Goal: Information Seeking & Learning: Learn about a topic

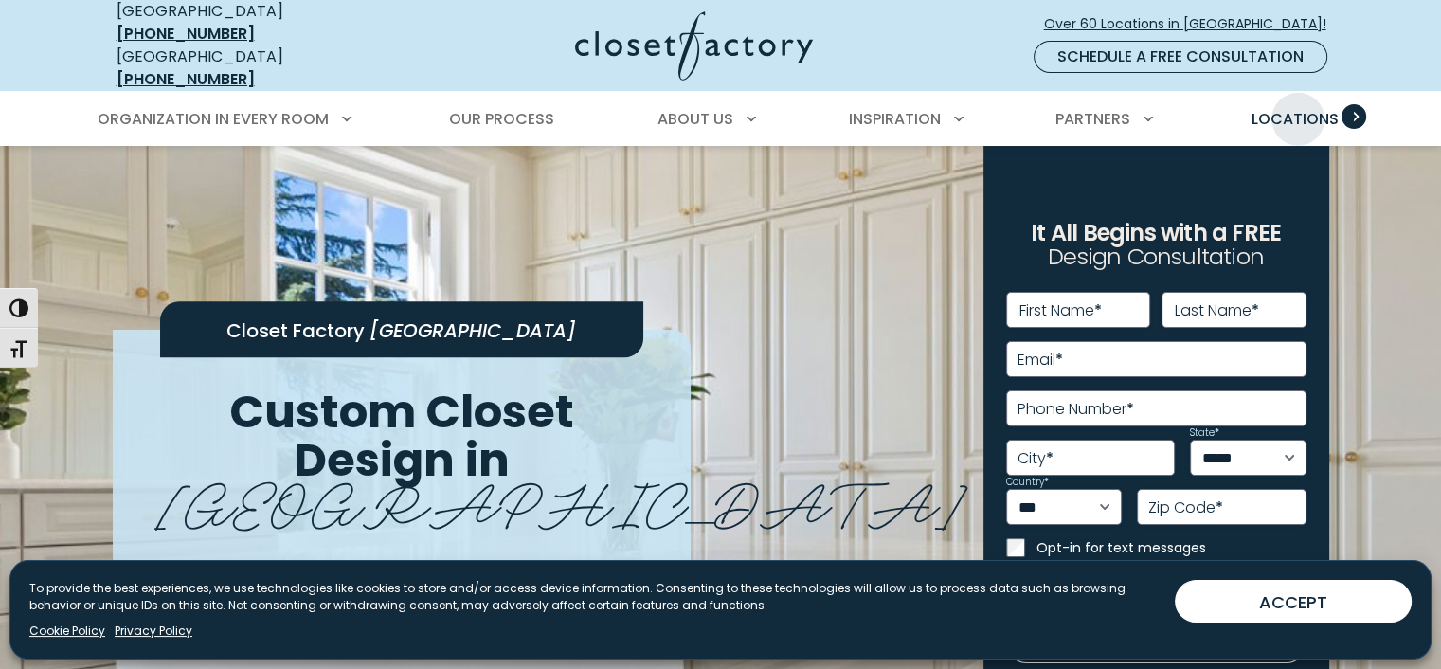
click at [1300, 108] on span "Locations" at bounding box center [1294, 119] width 87 height 22
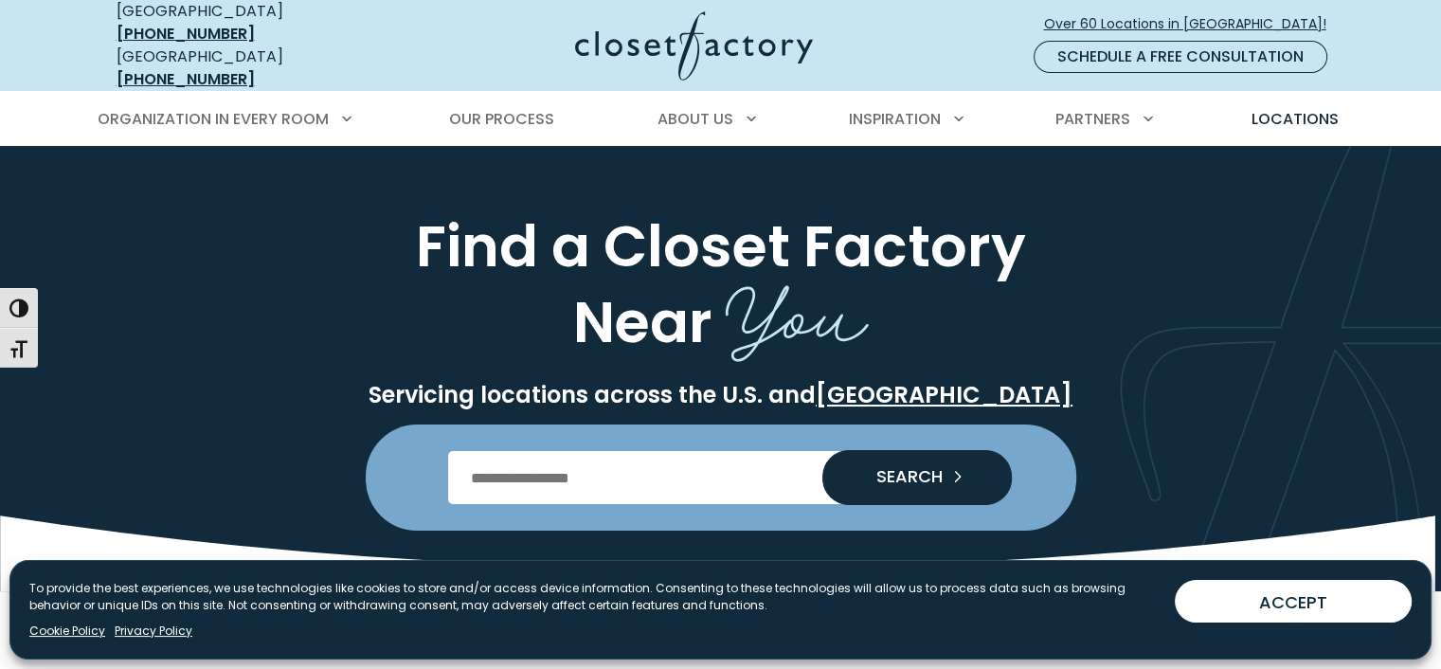
click at [641, 458] on input "Enter Postal Code" at bounding box center [720, 477] width 545 height 53
type input "*****"
click at [822, 450] on button "SEARCH" at bounding box center [917, 477] width 190 height 55
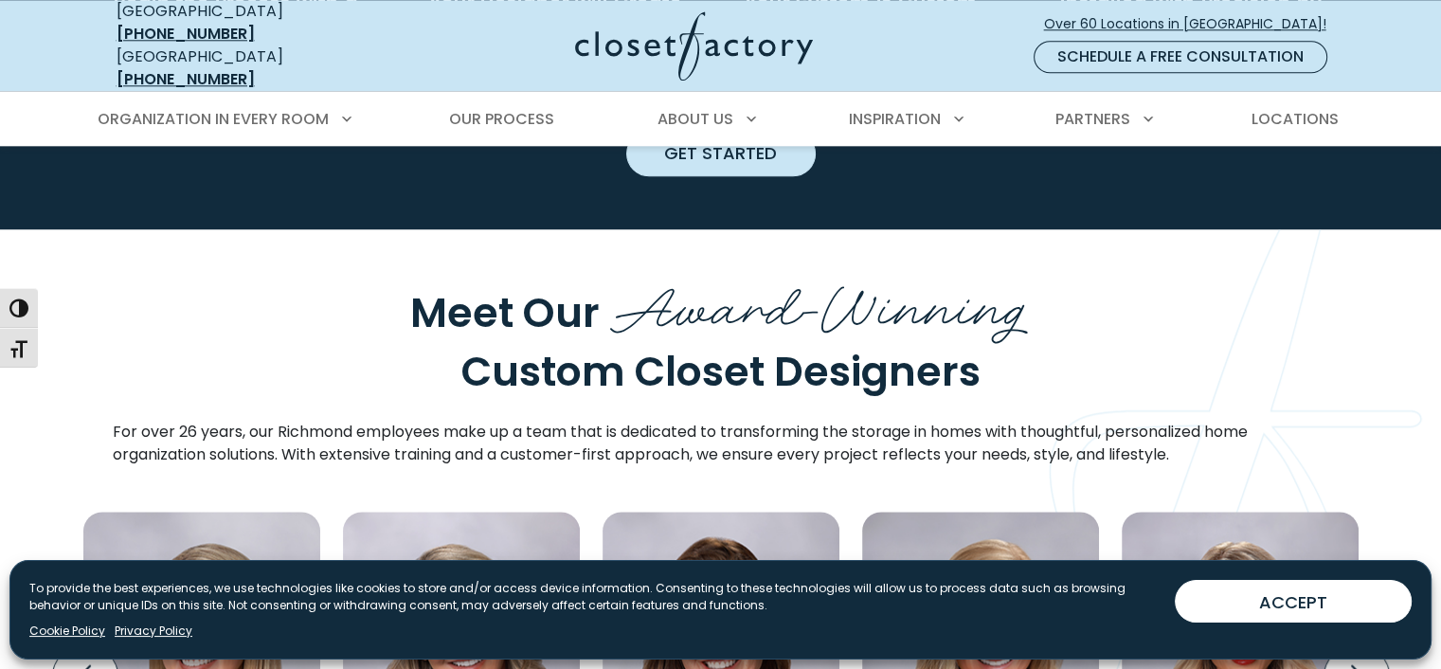
scroll to position [2494, 0]
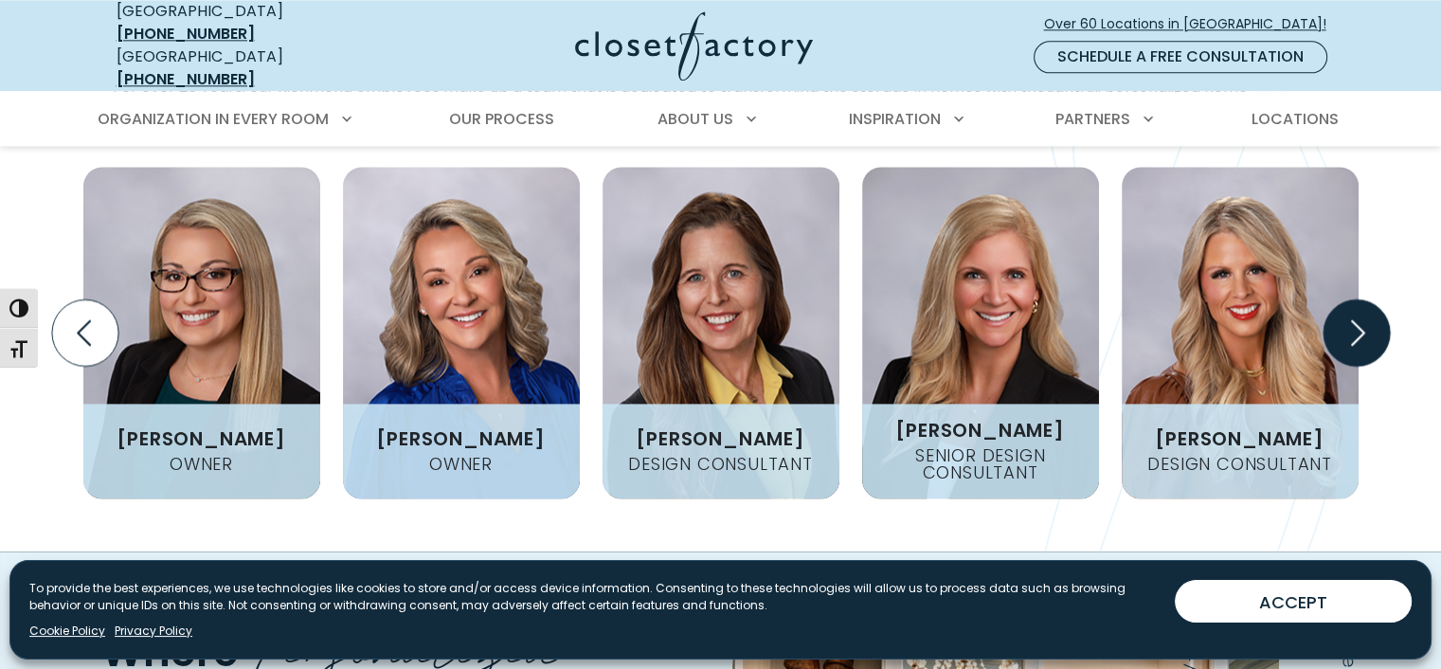
click at [1361, 299] on icon "Next slide" at bounding box center [1356, 332] width 66 height 66
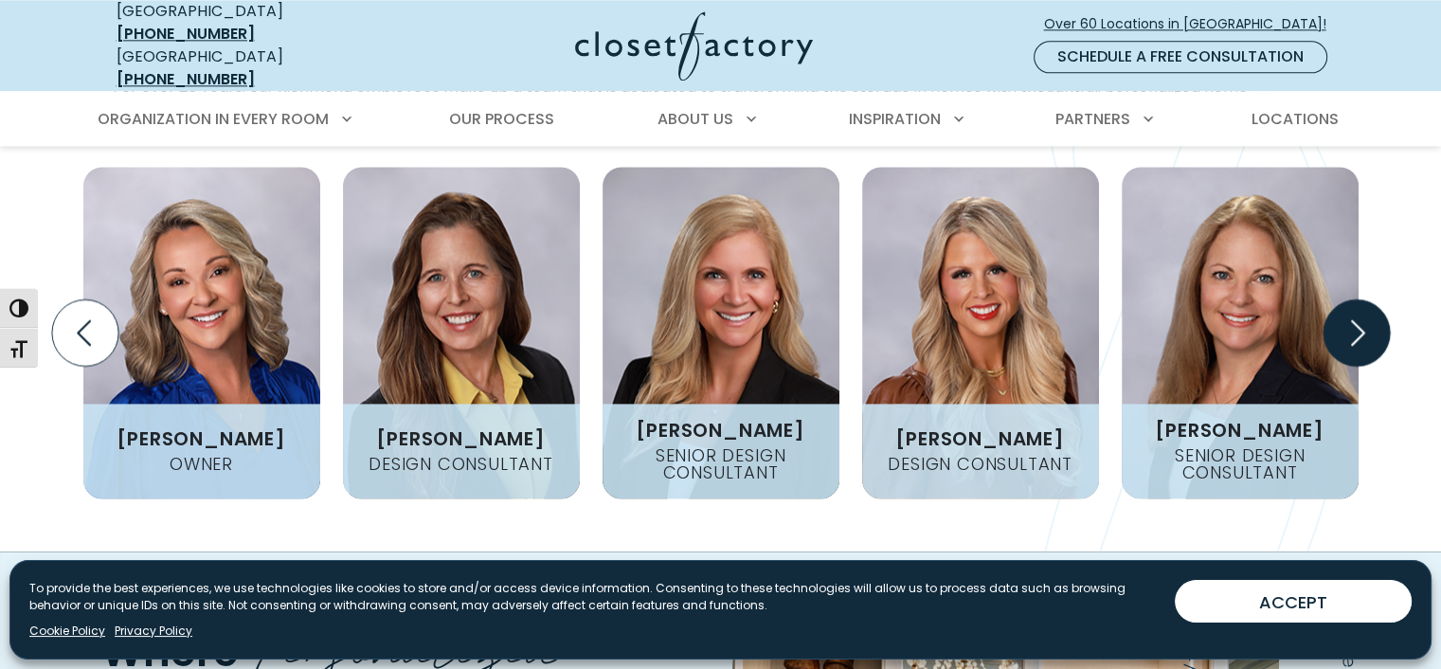
click at [1361, 299] on icon "Next slide" at bounding box center [1356, 332] width 66 height 66
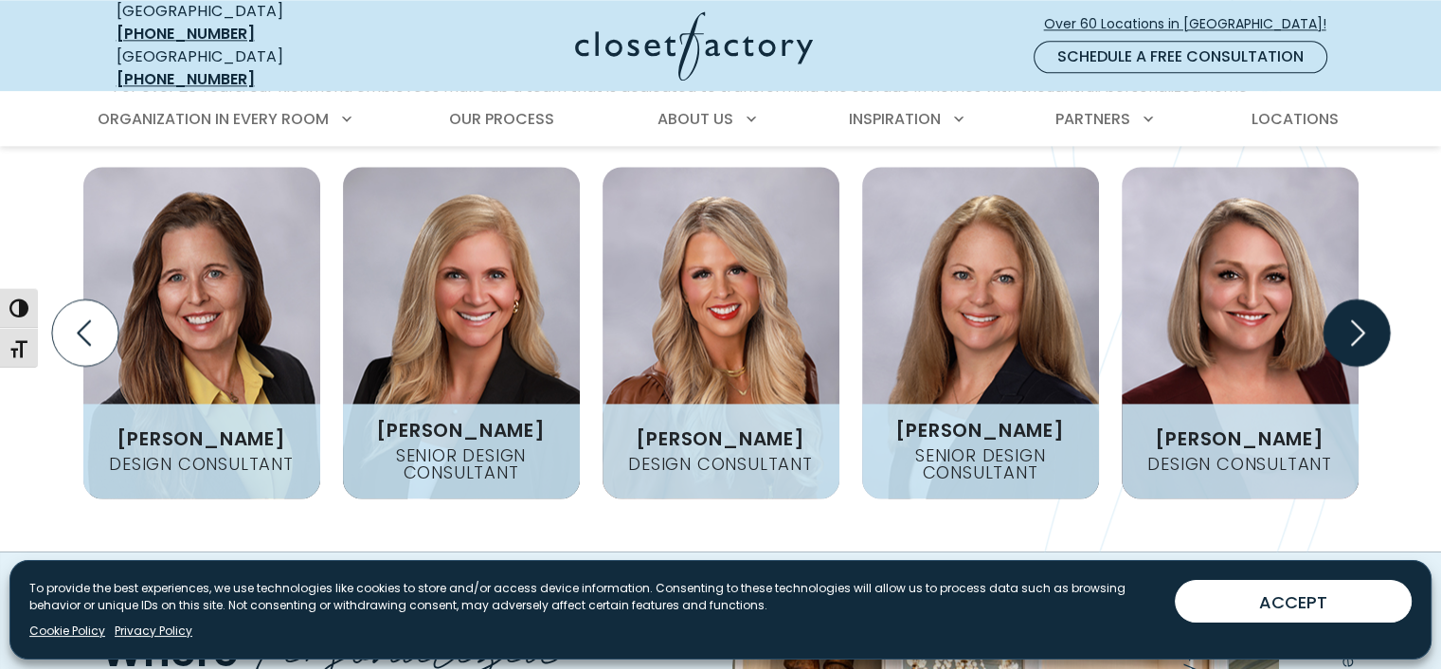
click at [1361, 299] on icon "Next slide" at bounding box center [1356, 332] width 66 height 66
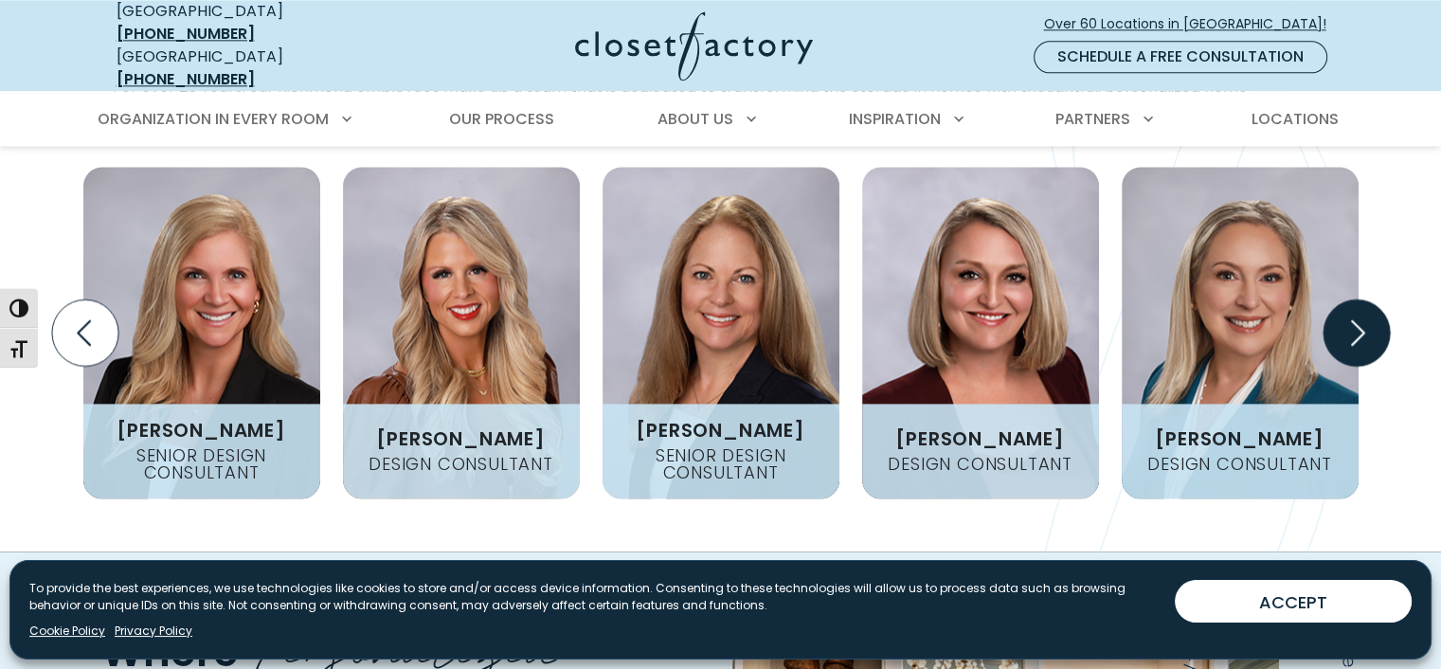
click at [1361, 299] on icon "Next slide" at bounding box center [1356, 332] width 66 height 66
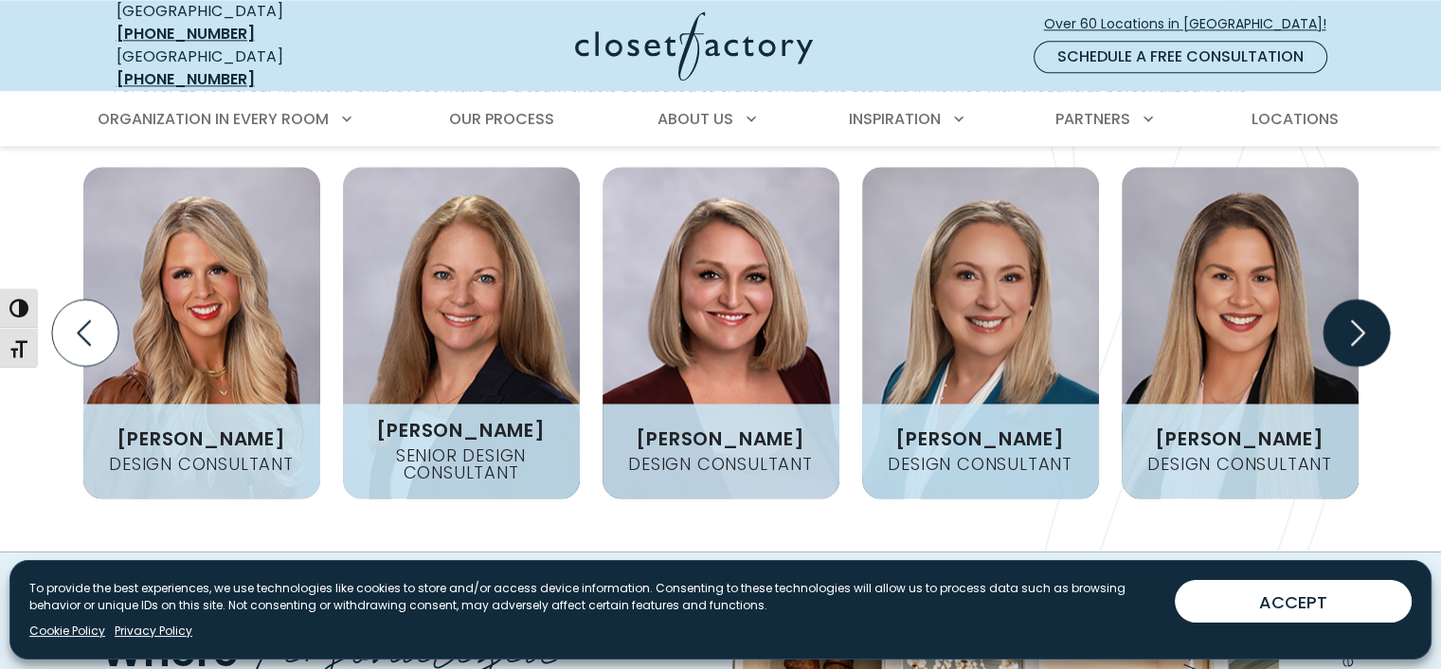
click at [1361, 299] on icon "Next slide" at bounding box center [1356, 332] width 66 height 66
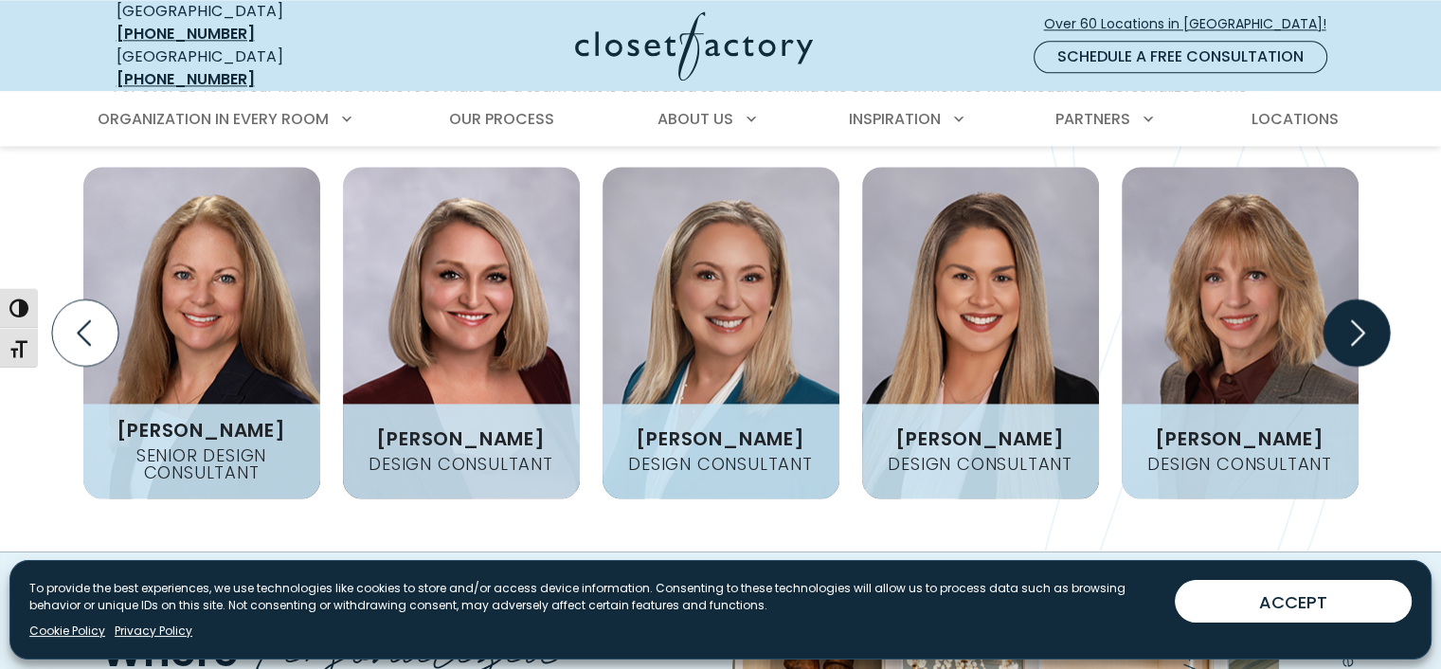
click at [1361, 299] on icon "Next slide" at bounding box center [1356, 332] width 66 height 66
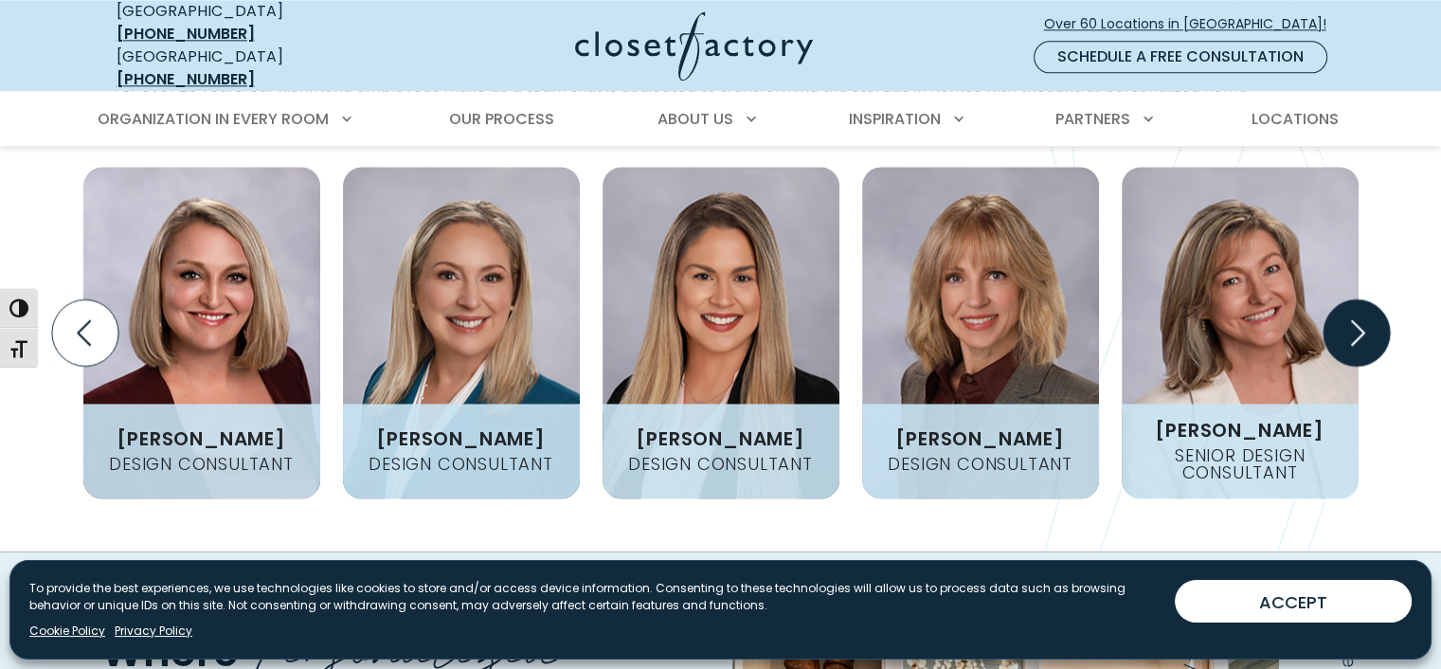
click at [1361, 299] on icon "Next slide" at bounding box center [1356, 332] width 66 height 66
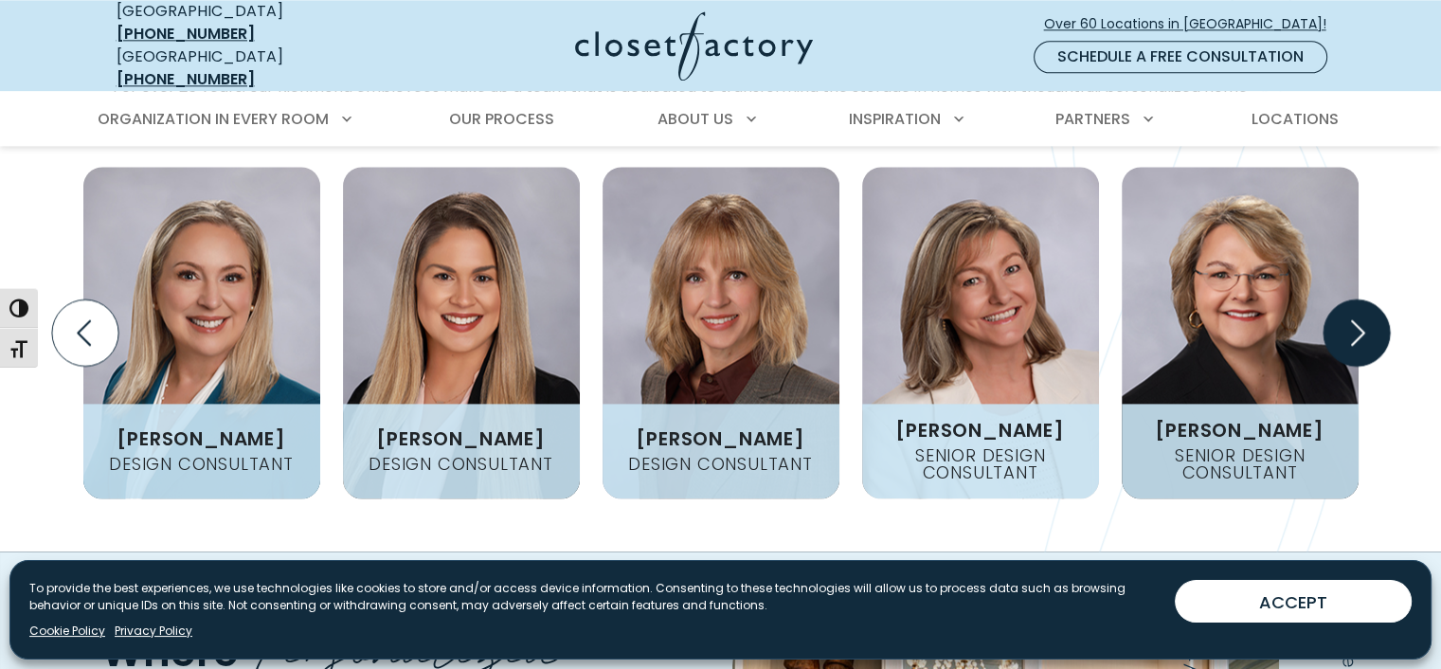
click at [1361, 299] on icon "Next slide" at bounding box center [1356, 332] width 66 height 66
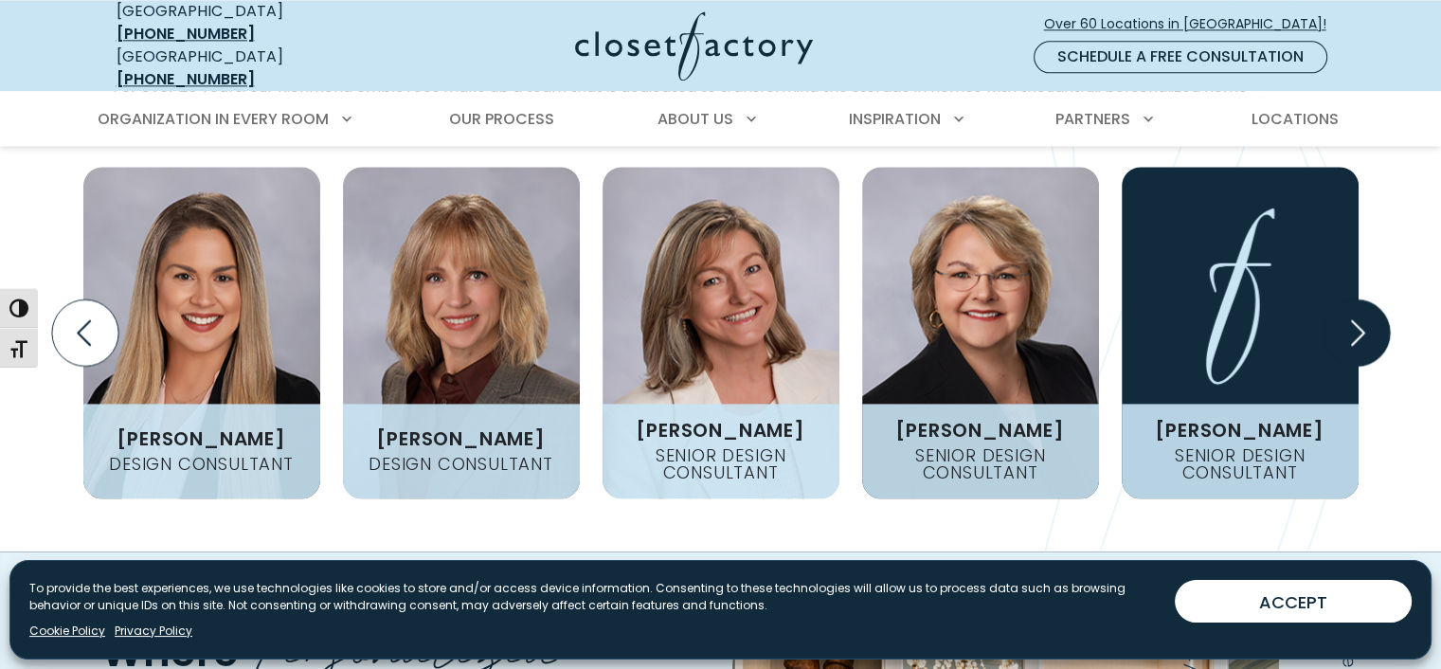
click at [1361, 299] on icon "Next slide" at bounding box center [1356, 332] width 66 height 66
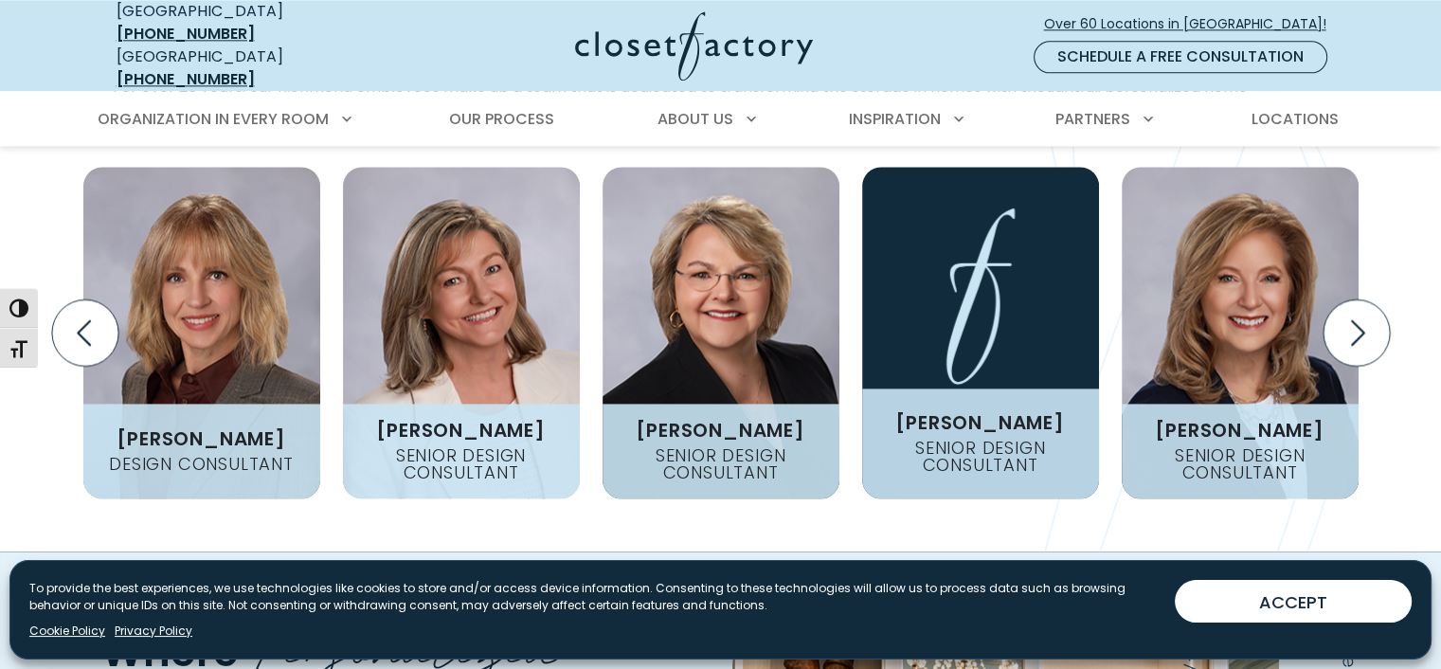
click at [966, 440] on h4 "Senior Design Consultant" at bounding box center [980, 457] width 237 height 34
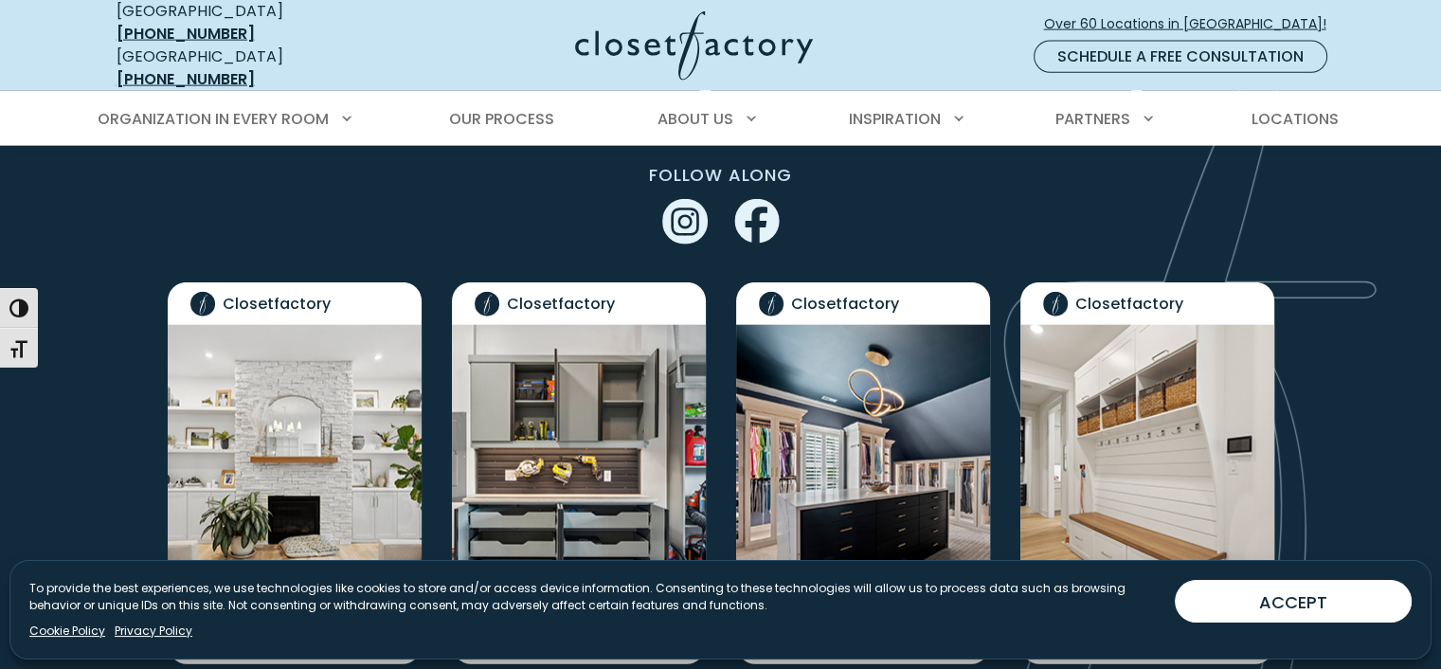
scroll to position [4558, 0]
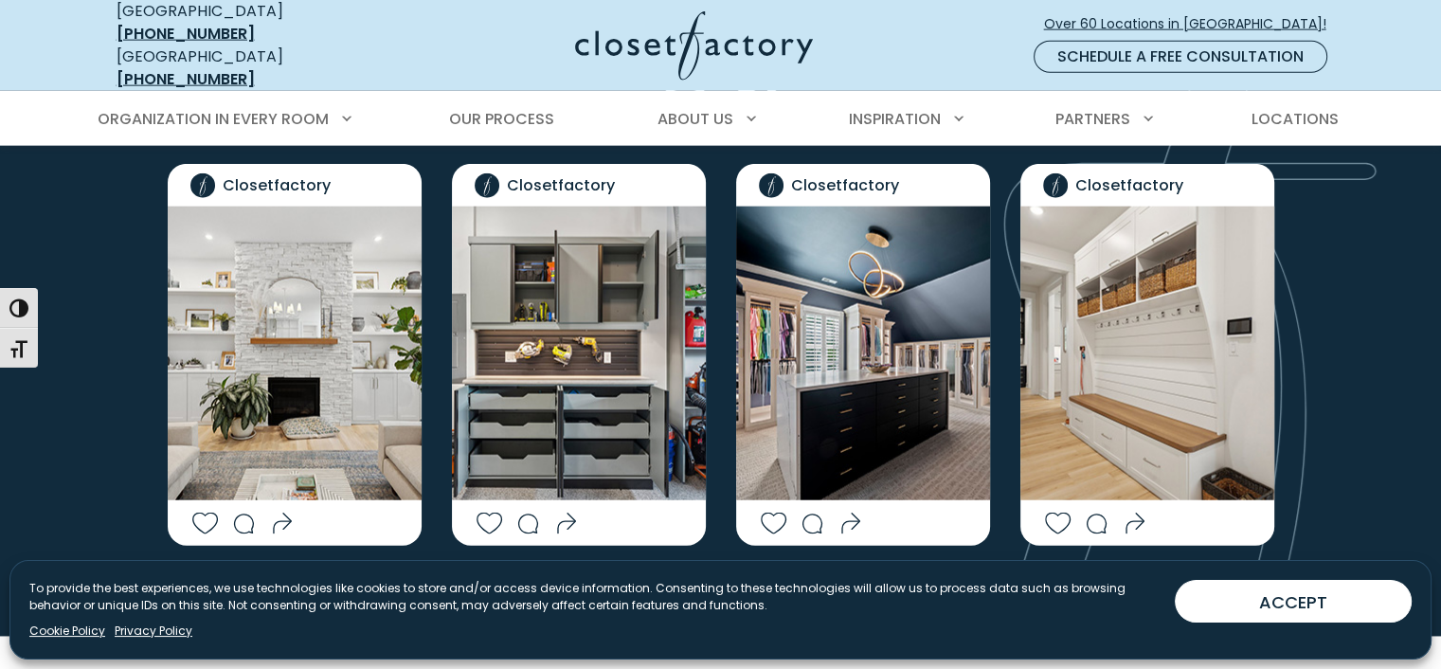
click at [544, 359] on img "Social Grid" at bounding box center [579, 354] width 254 height 294
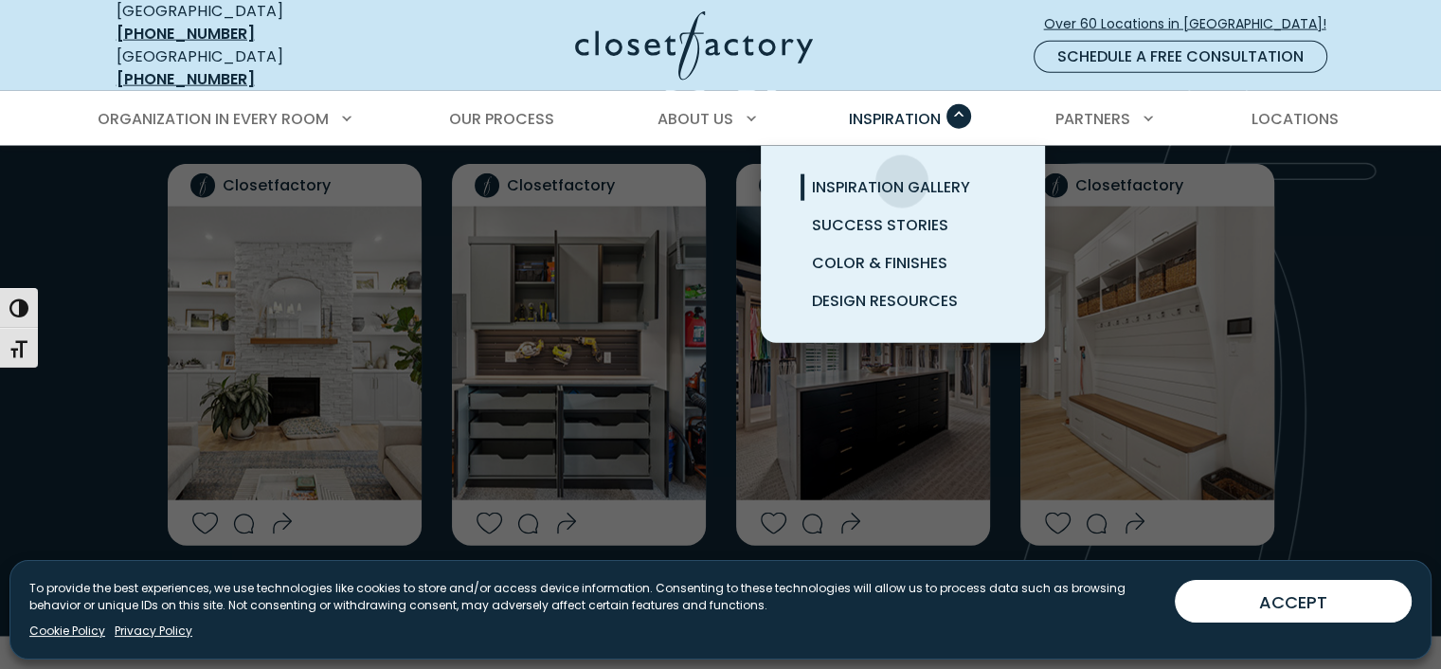
click at [902, 176] on span "Inspiration Gallery" at bounding box center [891, 187] width 158 height 22
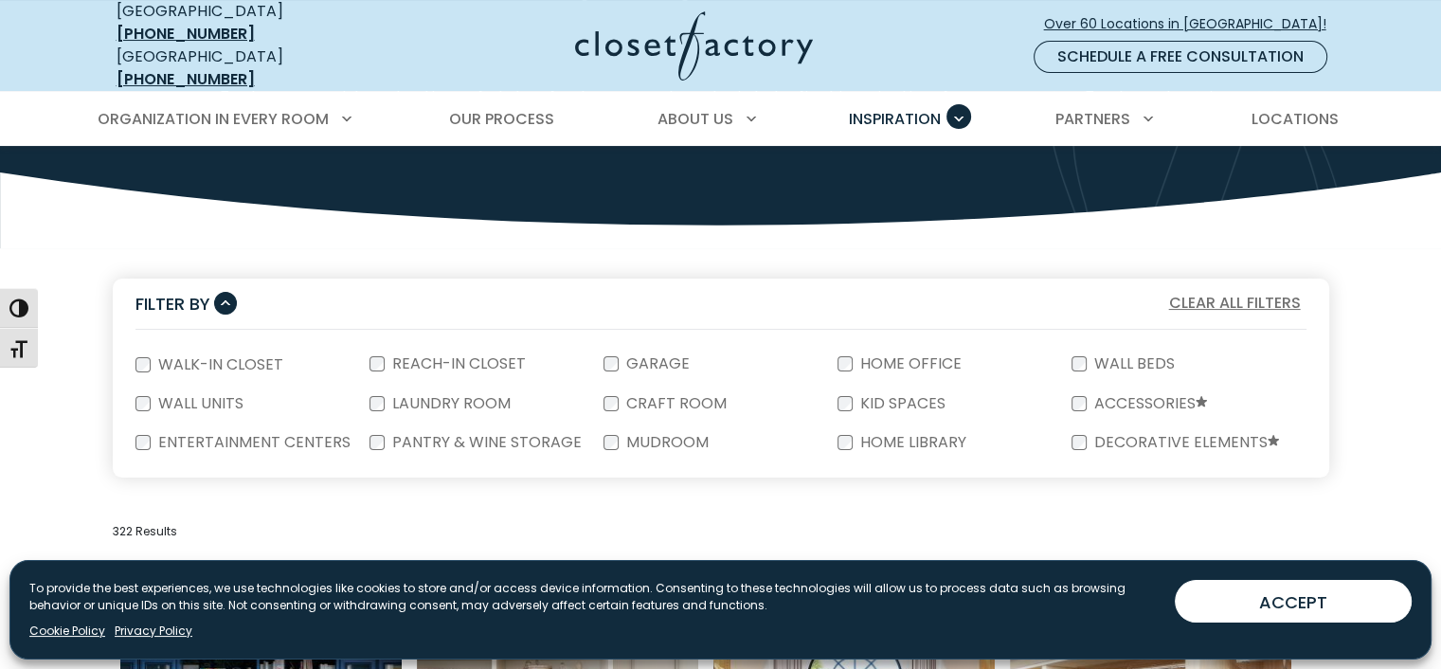
scroll to position [277, 0]
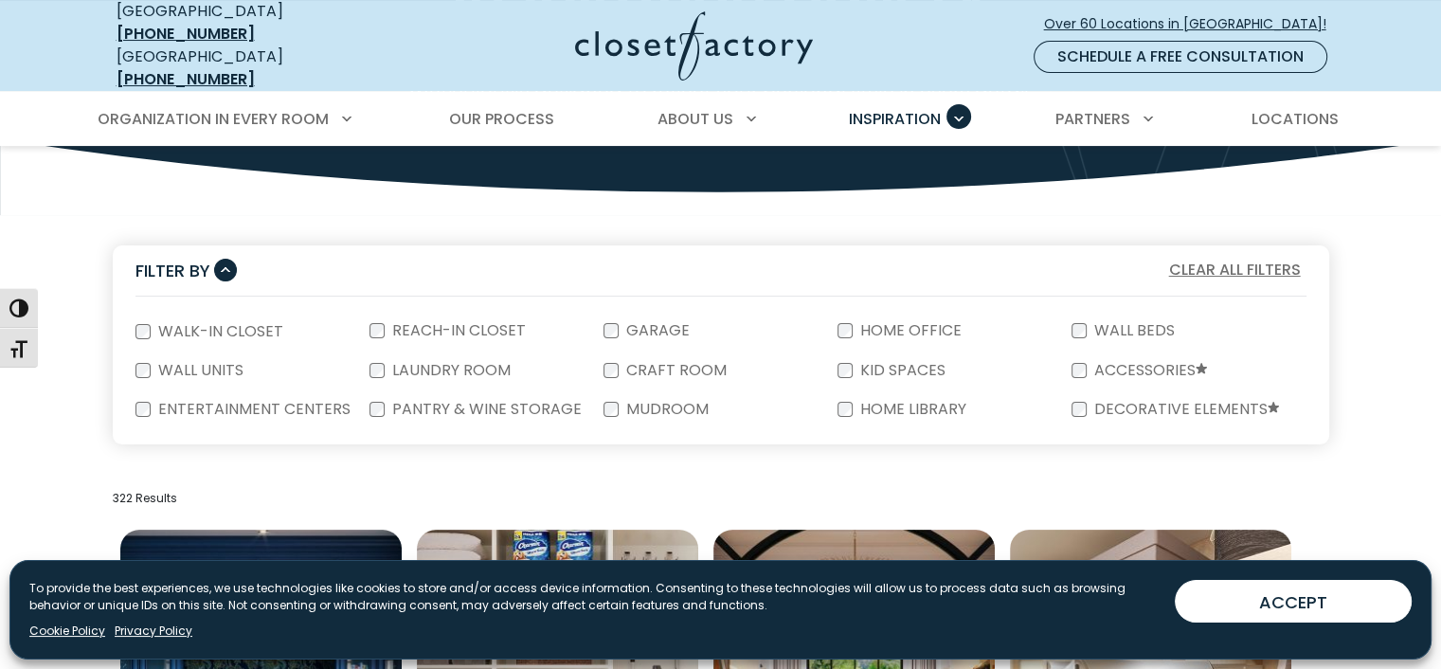
drag, startPoint x: 1452, startPoint y: 105, endPoint x: 1450, endPoint y: 157, distance: 52.1
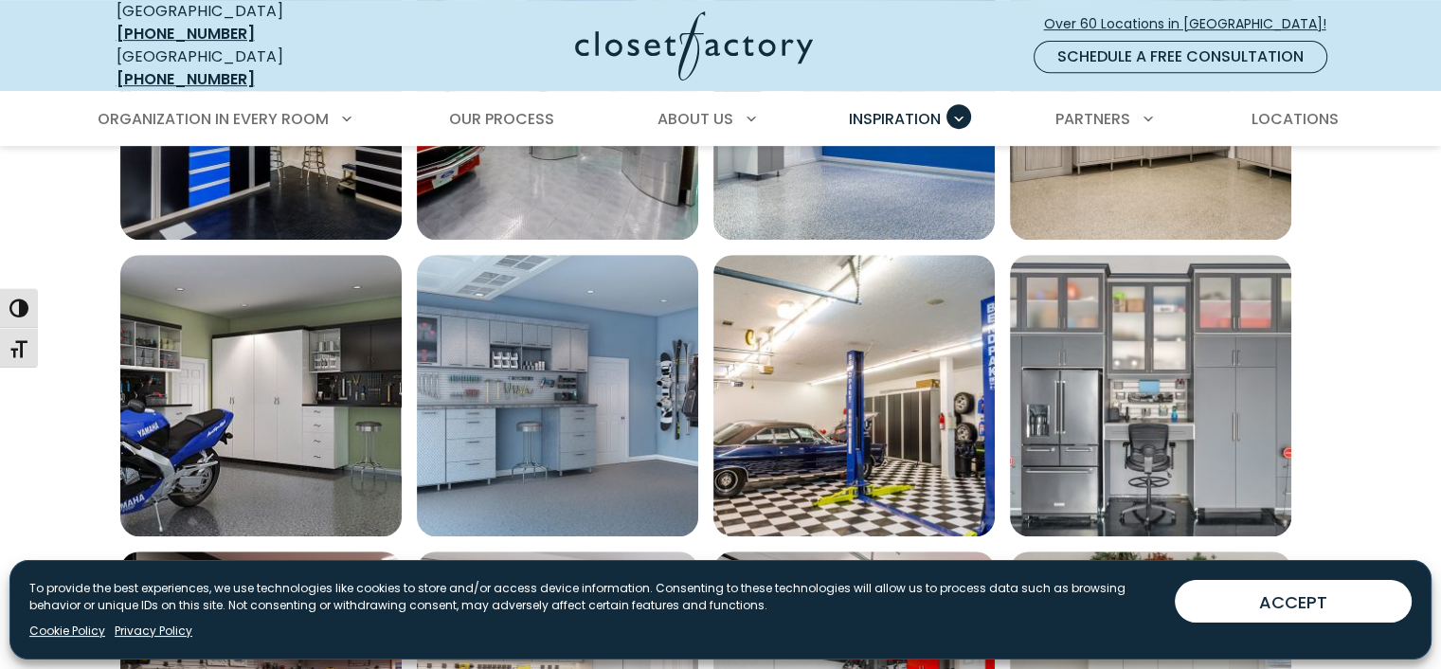
scroll to position [941, 0]
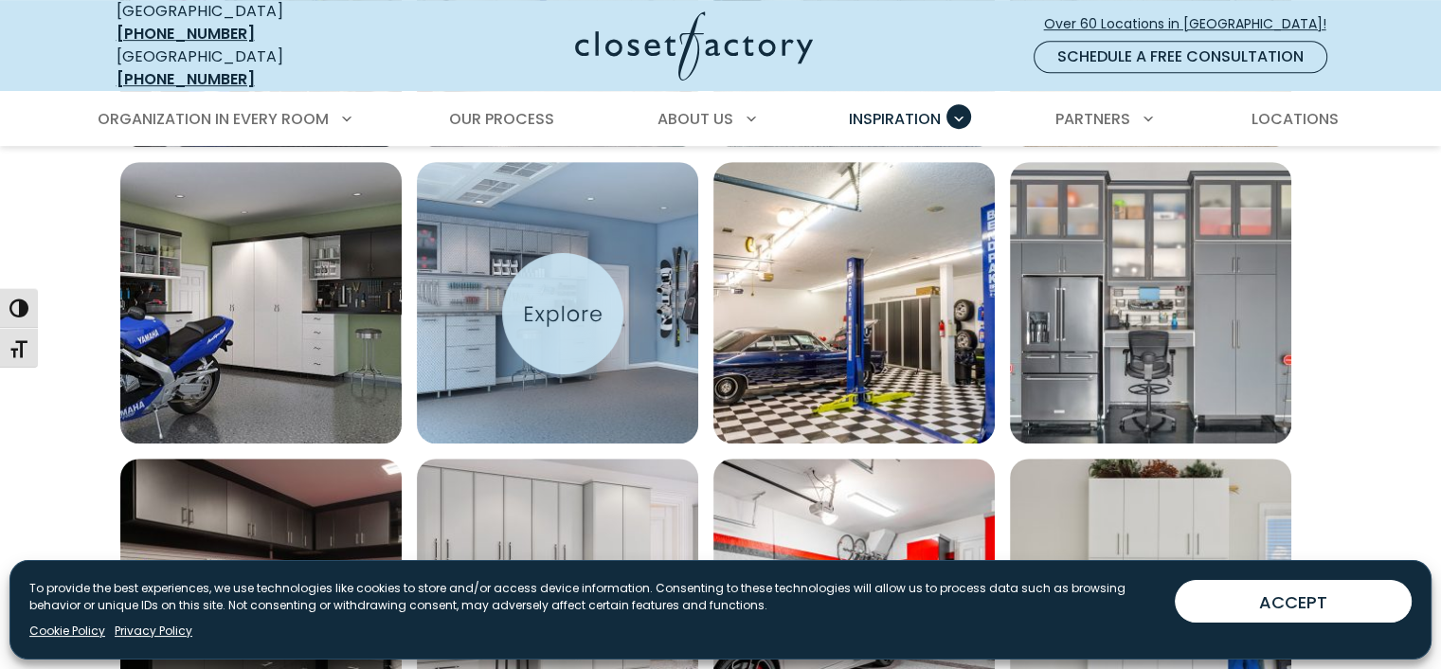
click at [563, 314] on img "Open inspiration gallery to preview enlarged image" at bounding box center [557, 302] width 281 height 281
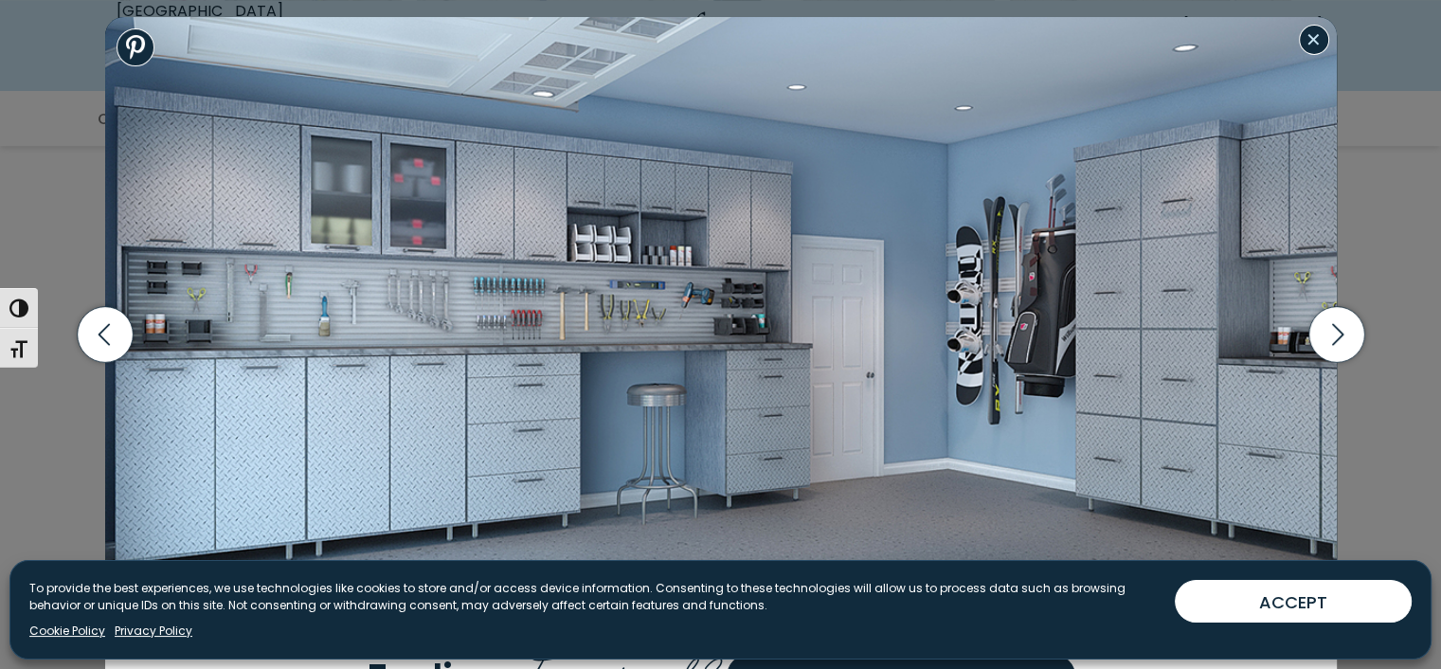
click at [1318, 48] on button "Close modal" at bounding box center [1314, 40] width 30 height 30
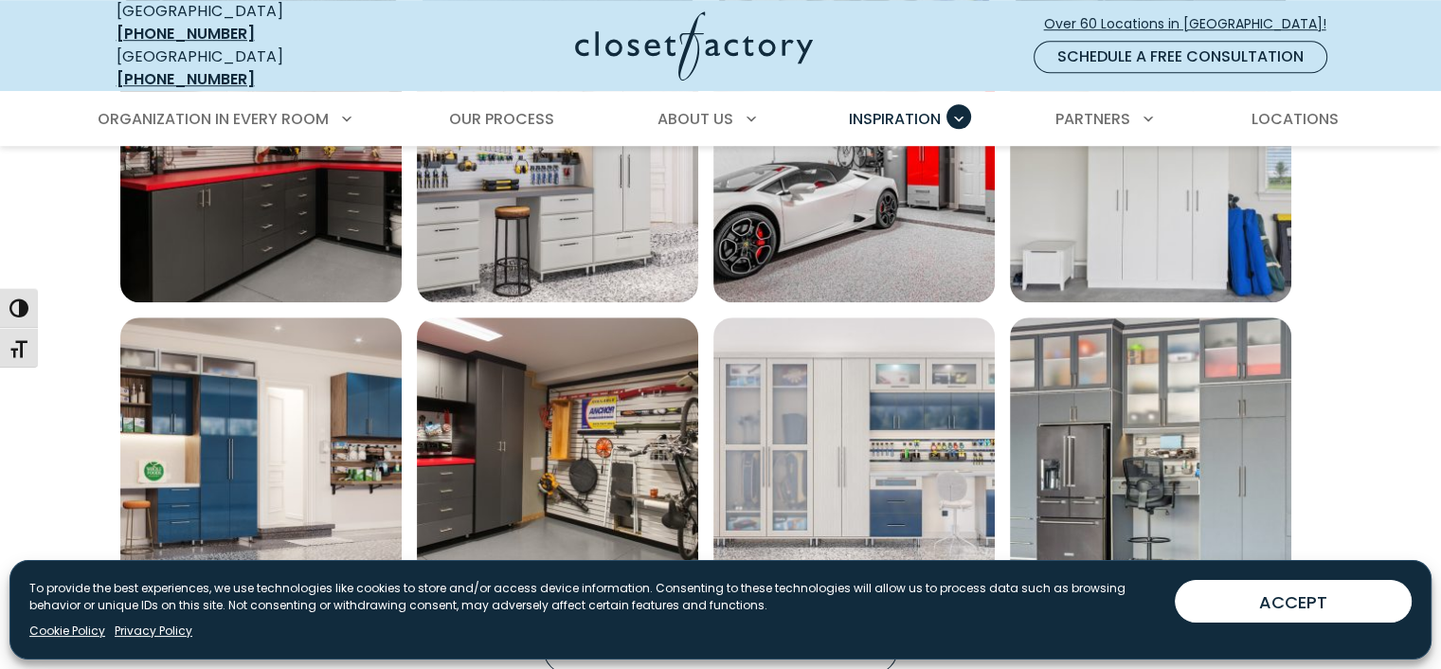
scroll to position [1419, 0]
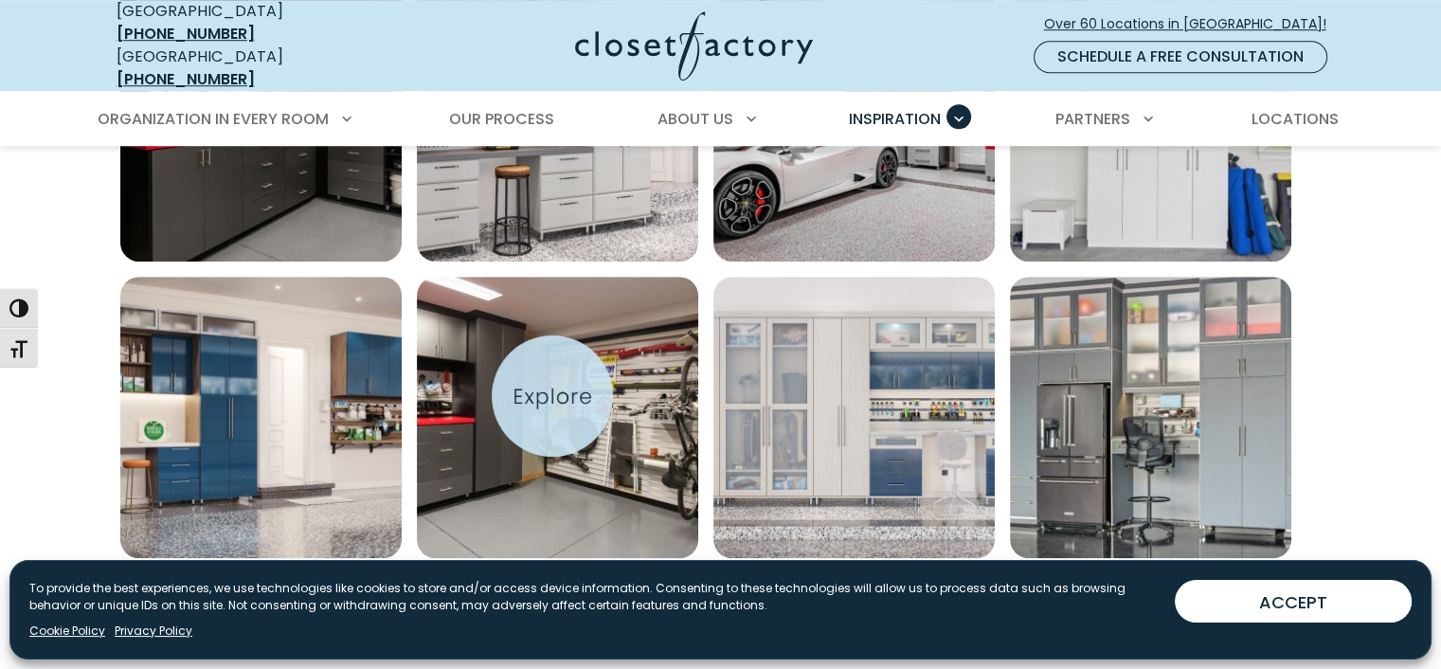
click at [552, 396] on img "Open inspiration gallery to preview enlarged image" at bounding box center [557, 417] width 281 height 281
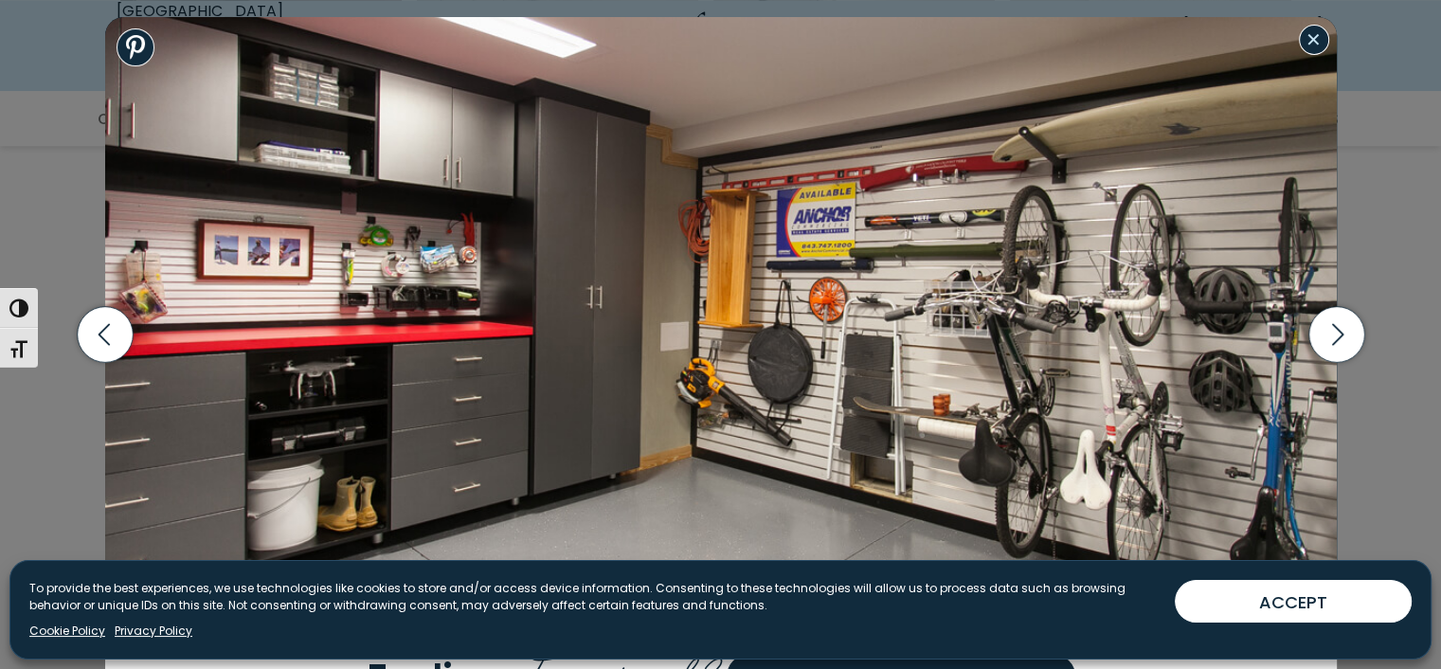
click at [1316, 50] on button "Close modal" at bounding box center [1314, 40] width 30 height 30
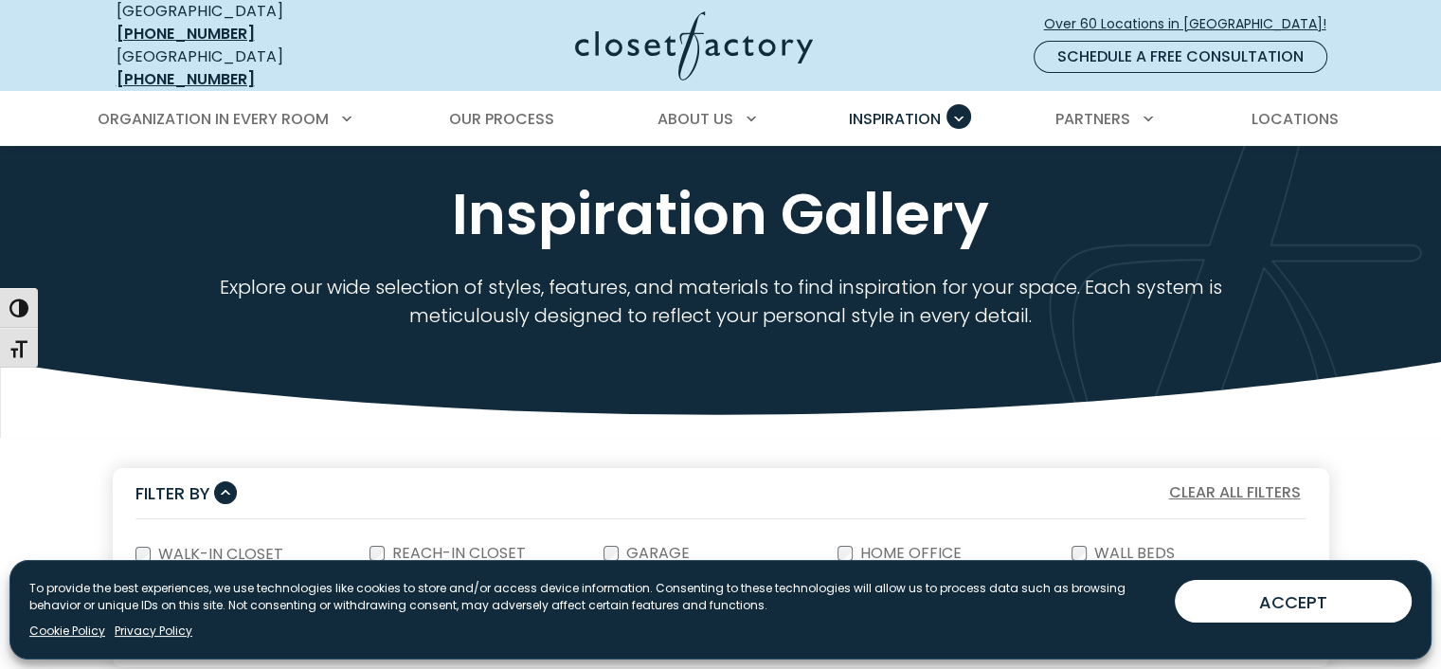
scroll to position [0, 0]
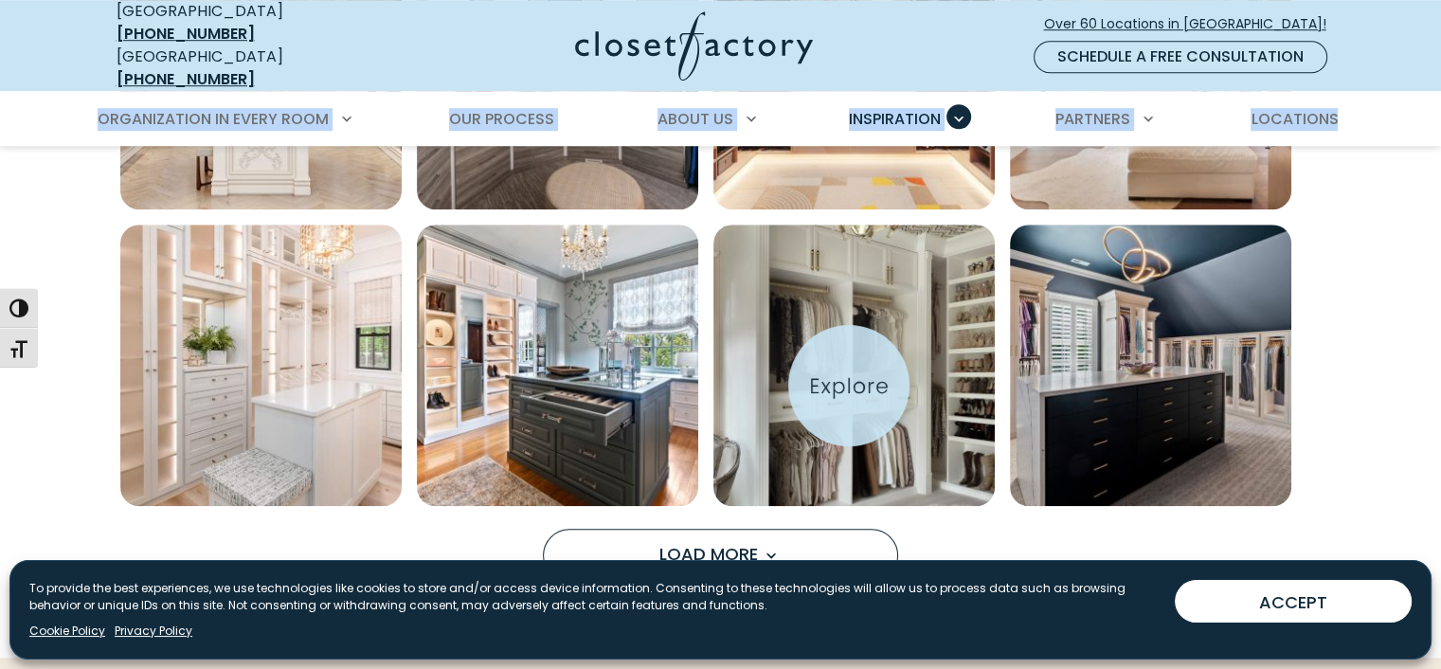
scroll to position [1489, 0]
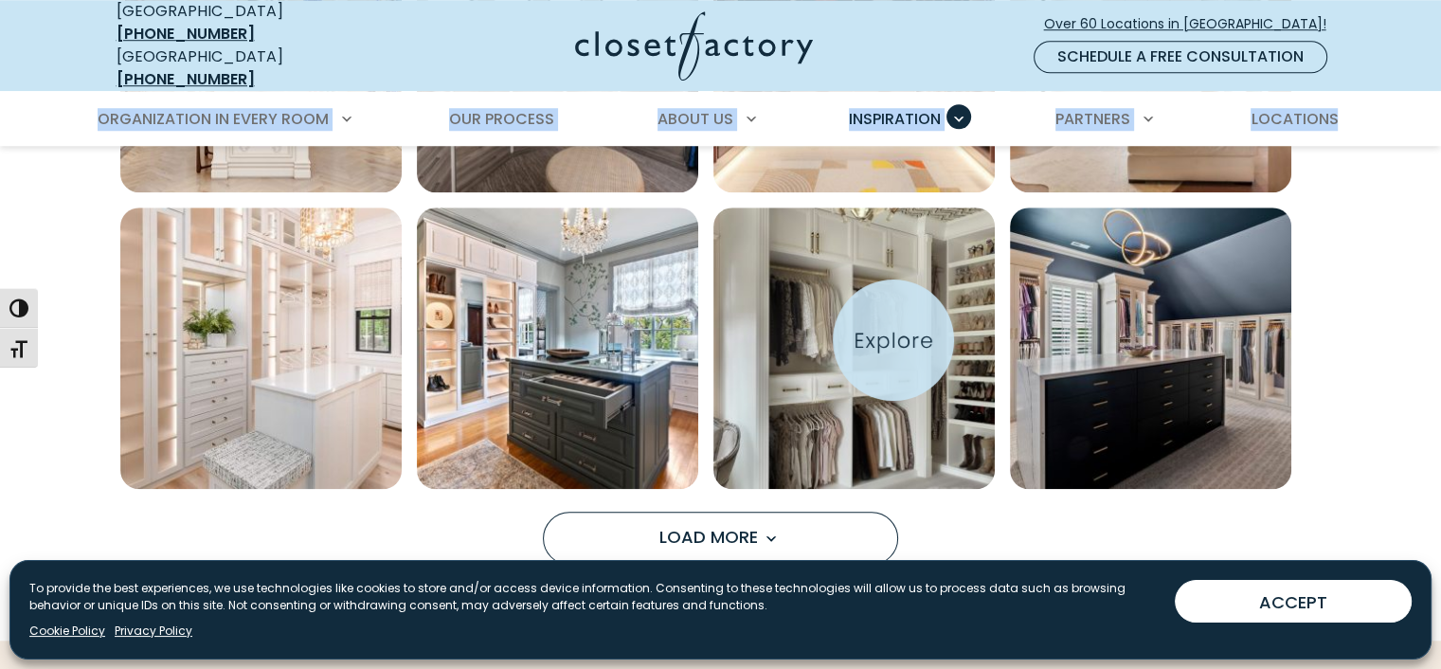
click at [894, 340] on img "Open inspiration gallery to preview enlarged image" at bounding box center [853, 348] width 281 height 281
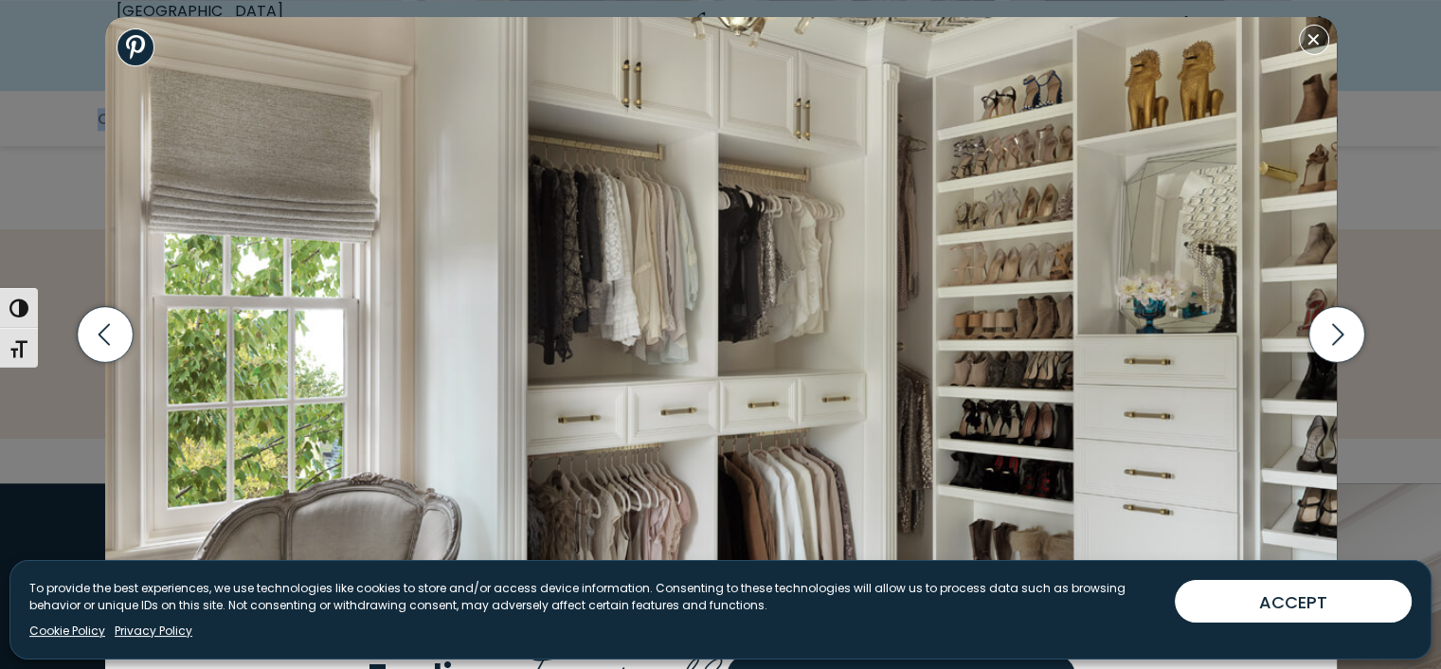
scroll to position [1902, 0]
click at [1339, 333] on icon "button" at bounding box center [1337, 335] width 56 height 56
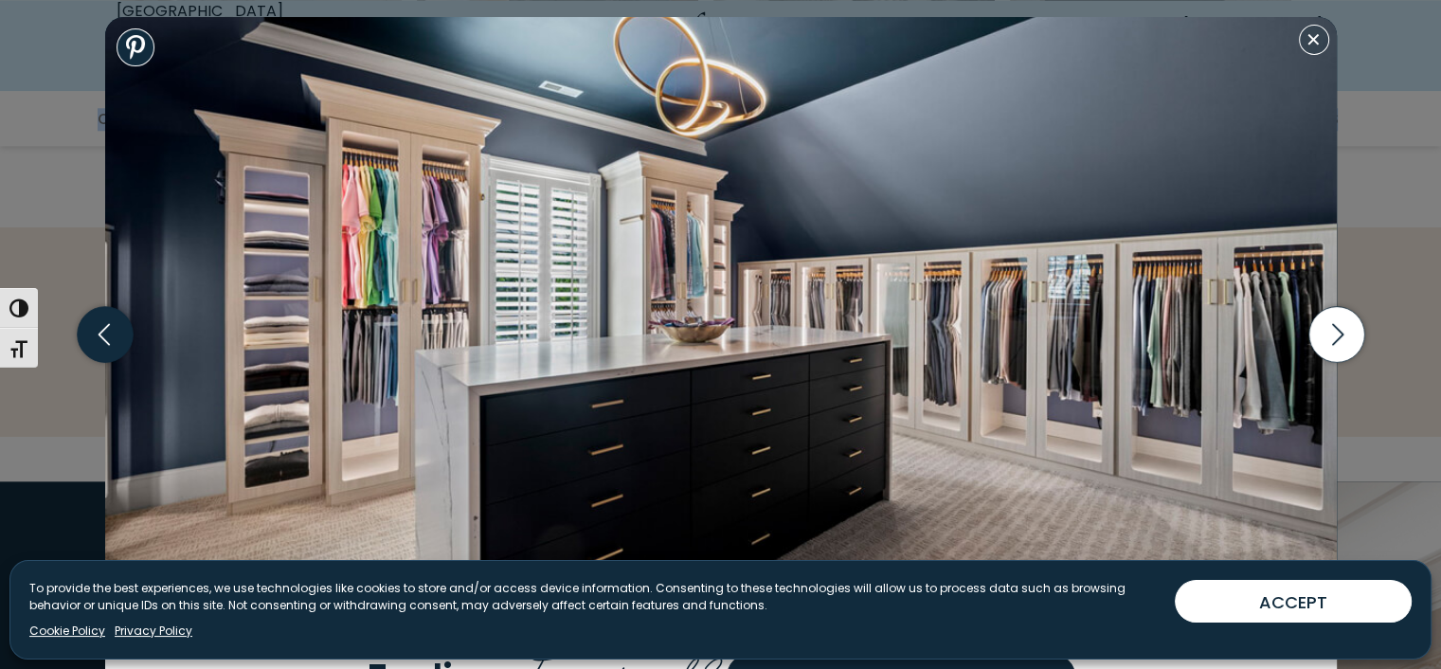
click at [81, 340] on icon "button" at bounding box center [105, 335] width 56 height 56
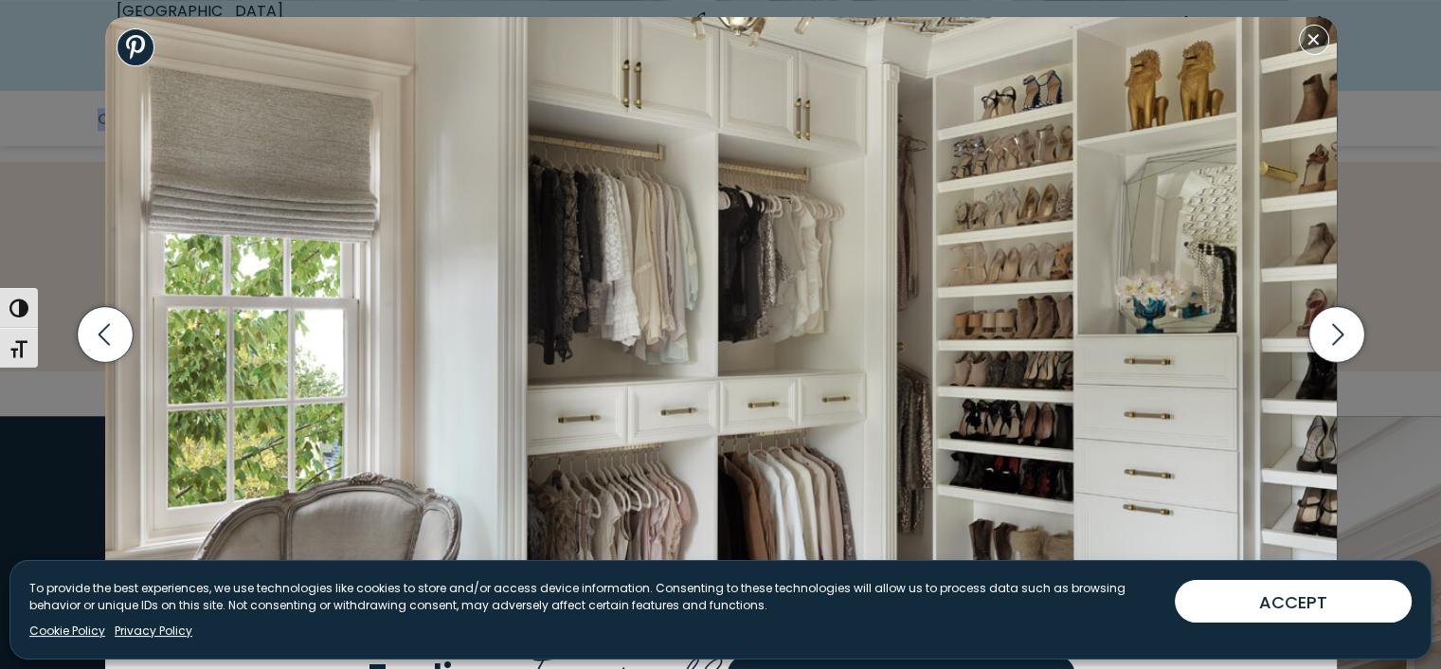
scroll to position [1996, 0]
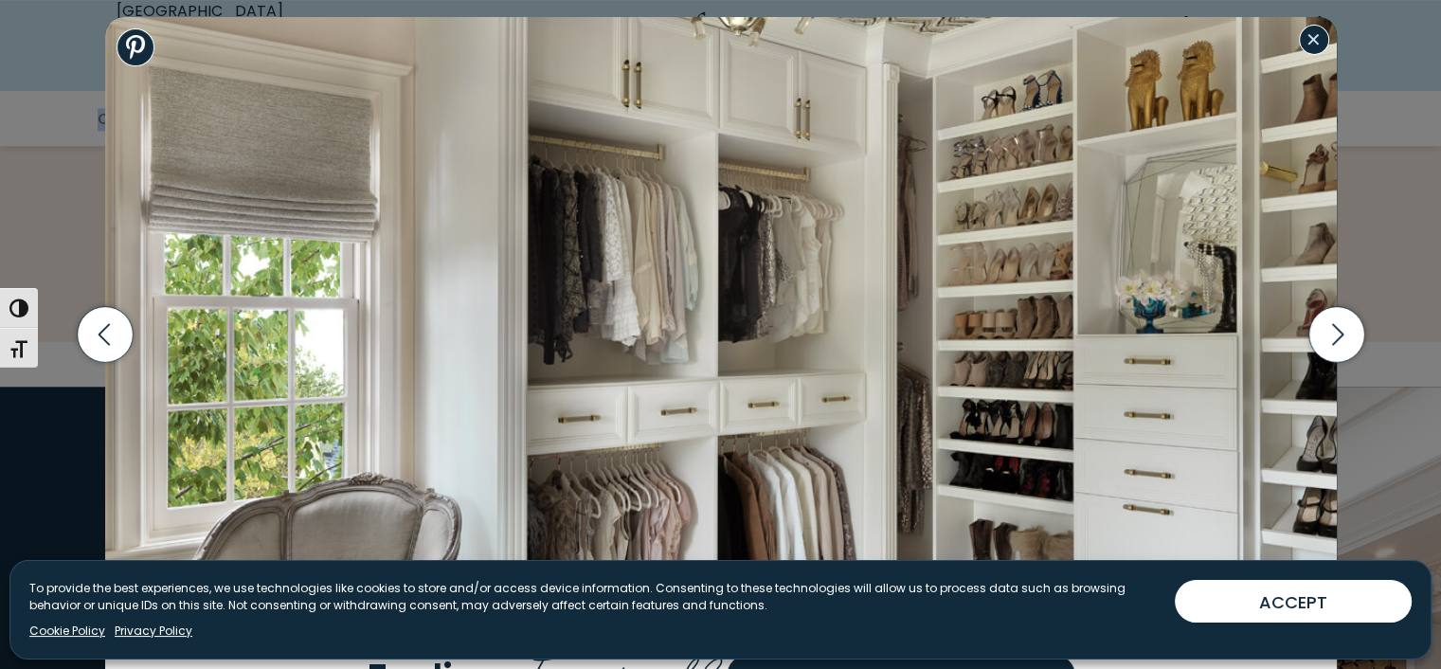
click at [1311, 43] on button "Close modal" at bounding box center [1314, 40] width 30 height 30
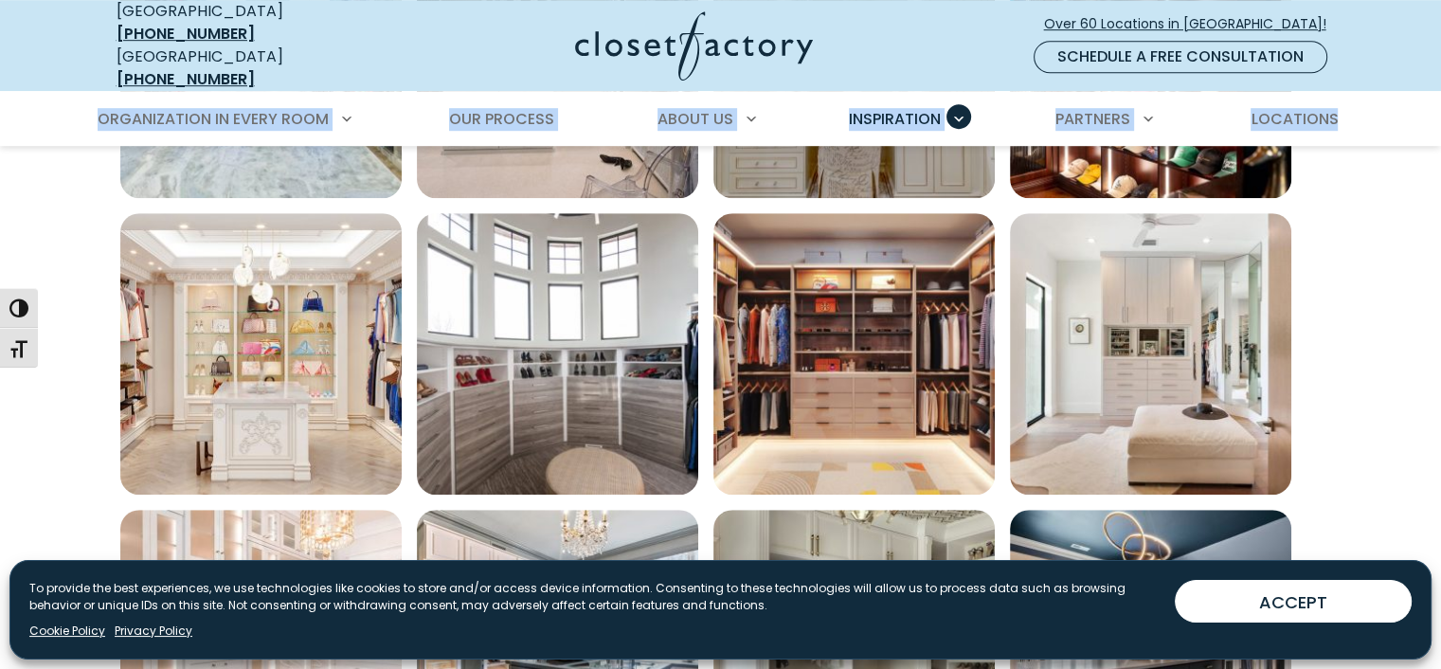
scroll to position [1201, 0]
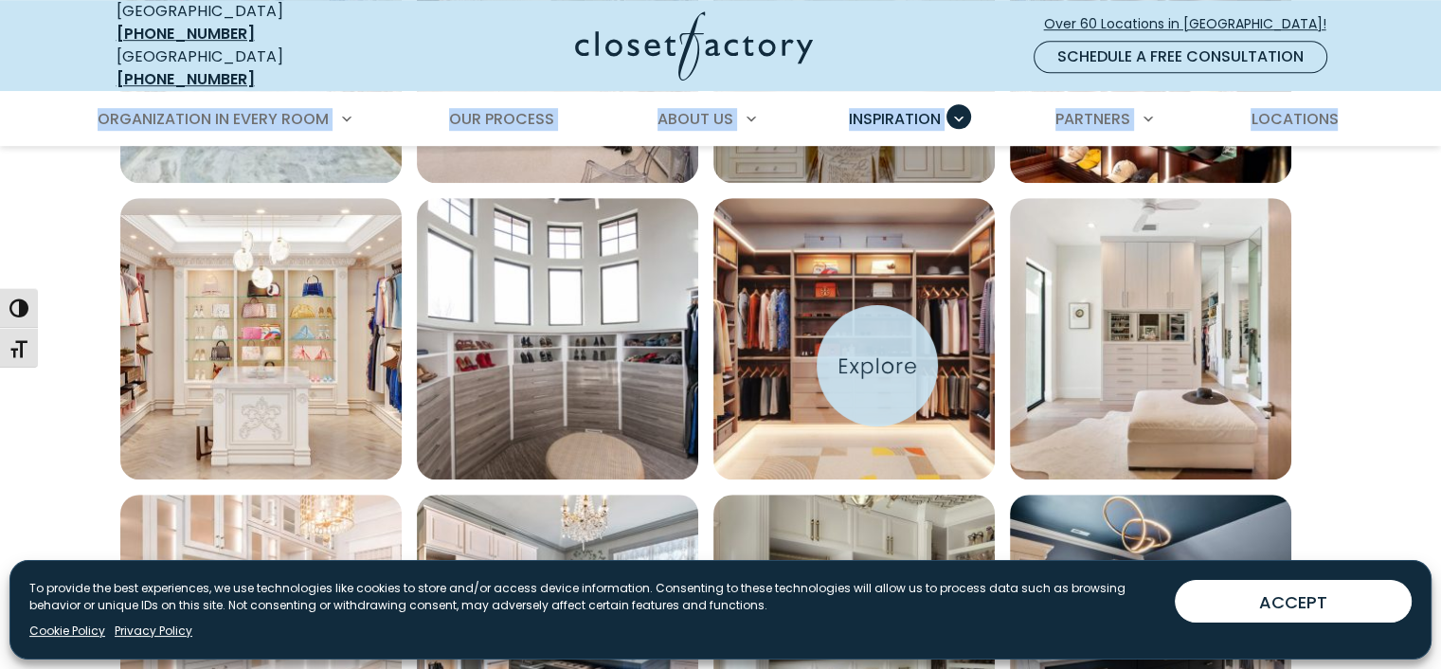
click at [877, 366] on img "Open inspiration gallery to preview enlarged image" at bounding box center [853, 338] width 281 height 281
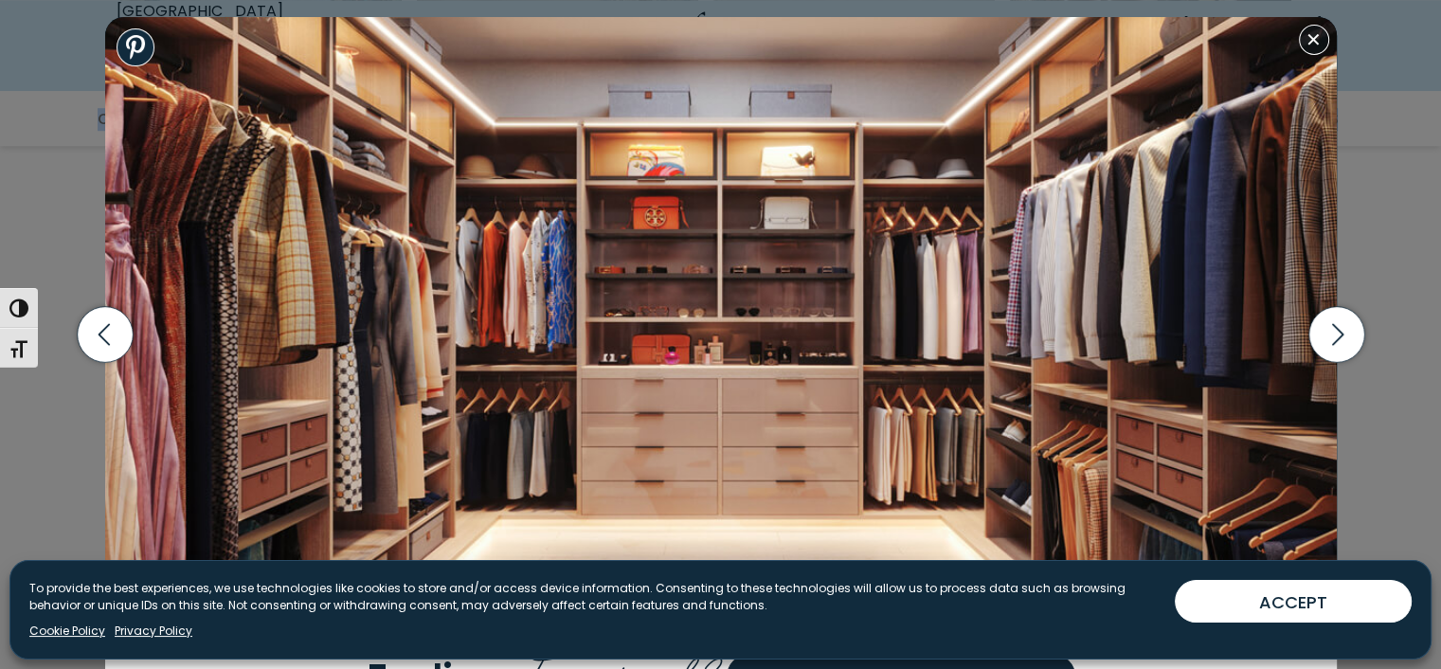
scroll to position [1255, 0]
click at [1312, 49] on button "Close modal" at bounding box center [1314, 40] width 30 height 30
